Goal: Task Accomplishment & Management: Complete application form

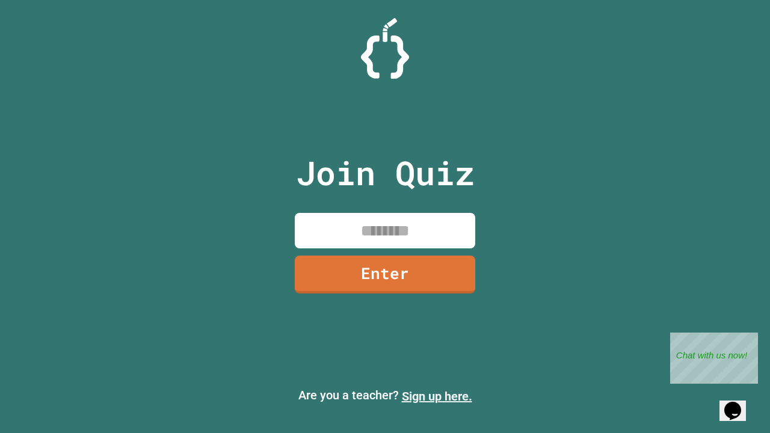
click at [437, 396] on link "Sign up here." at bounding box center [437, 396] width 70 height 14
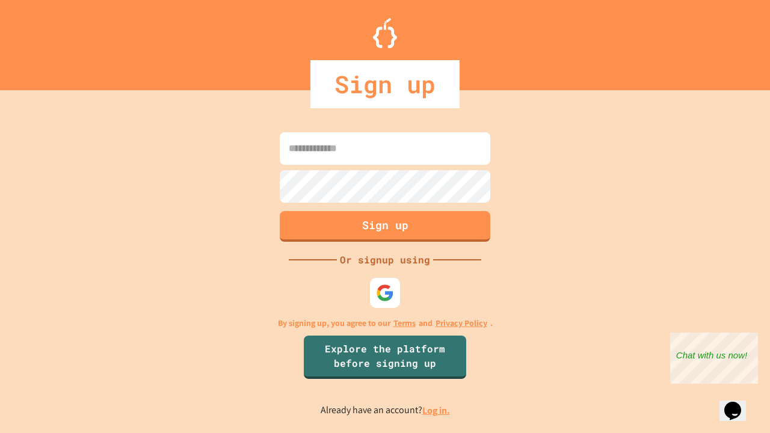
click at [437, 410] on link "Log in." at bounding box center [436, 410] width 28 height 13
